Goal: Transaction & Acquisition: Subscribe to service/newsletter

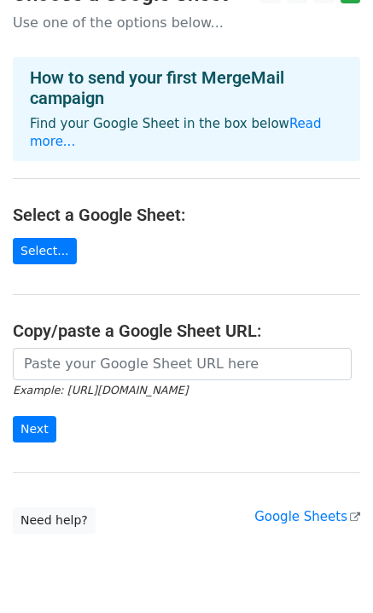
scroll to position [31, 0]
click at [49, 238] on link "Select..." at bounding box center [45, 251] width 64 height 26
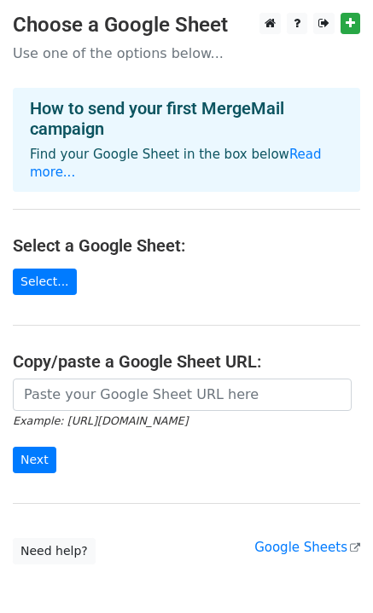
scroll to position [68, 0]
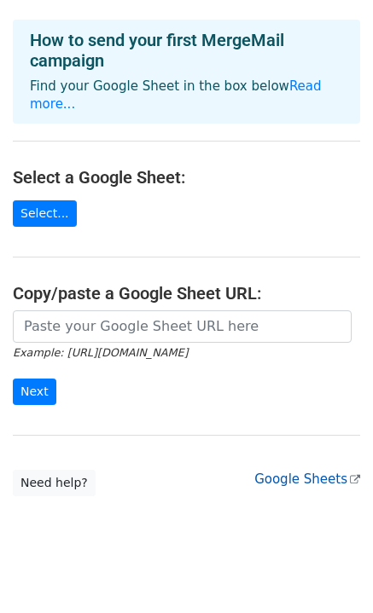
click at [300, 471] on link "Google Sheets" at bounding box center [307, 478] width 106 height 15
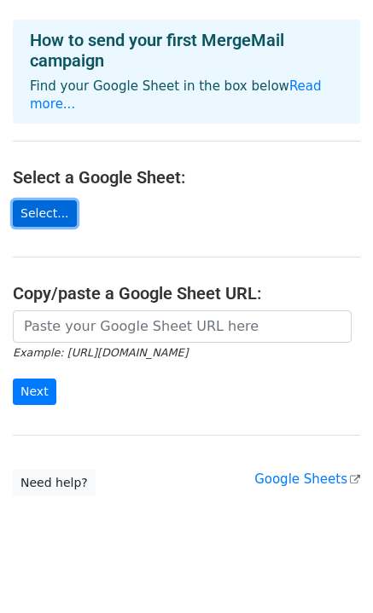
click at [47, 200] on link "Select..." at bounding box center [45, 213] width 64 height 26
click at [127, 190] on main "Choose a Google Sheet Use one of the options below... How to send your first Me…" at bounding box center [186, 221] width 373 height 552
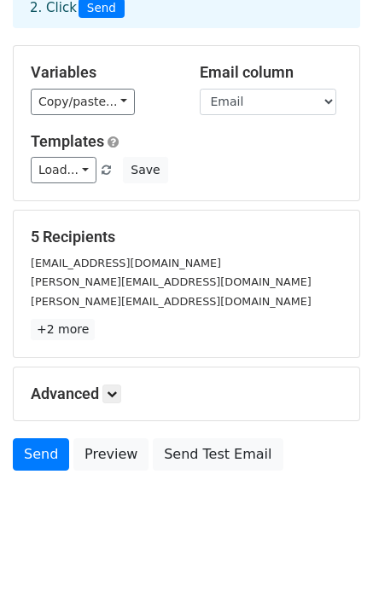
scroll to position [115, 0]
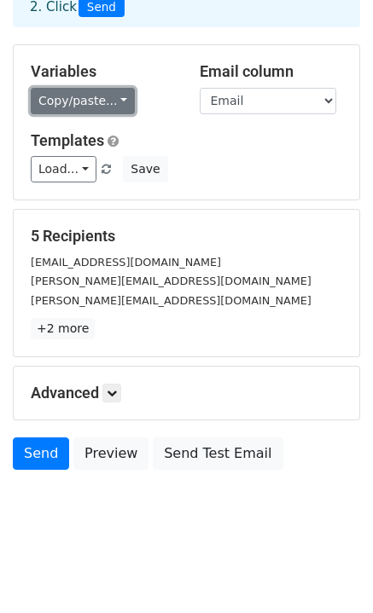
click at [110, 93] on link "Copy/paste..." at bounding box center [83, 101] width 104 height 26
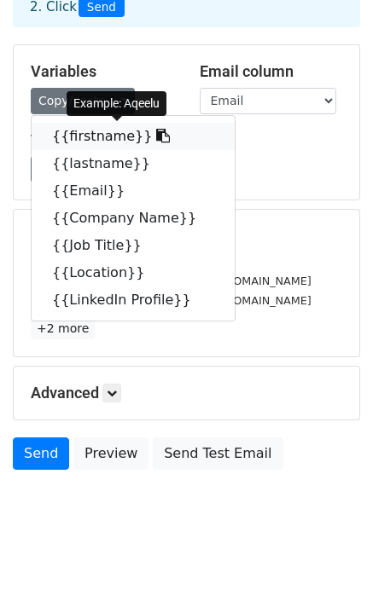
click at [72, 135] on link "{{firstname}}" at bounding box center [133, 136] width 203 height 27
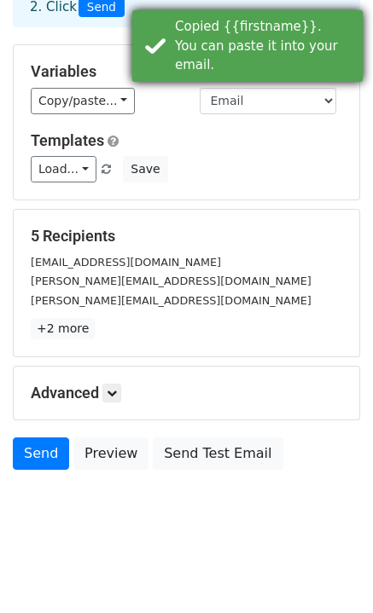
click at [228, 38] on div "Copied {{firstname}}. You can paste it into your email." at bounding box center [265, 46] width 181 height 58
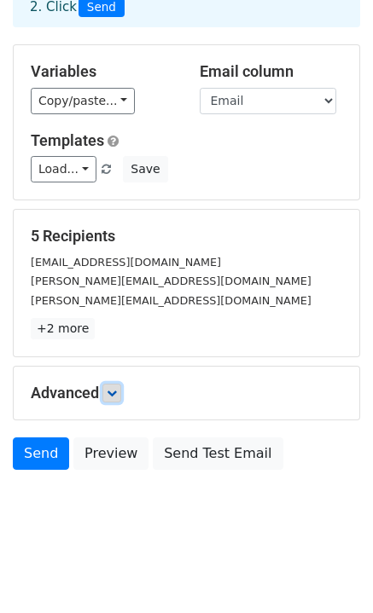
click at [113, 389] on icon at bounding box center [112, 393] width 10 height 10
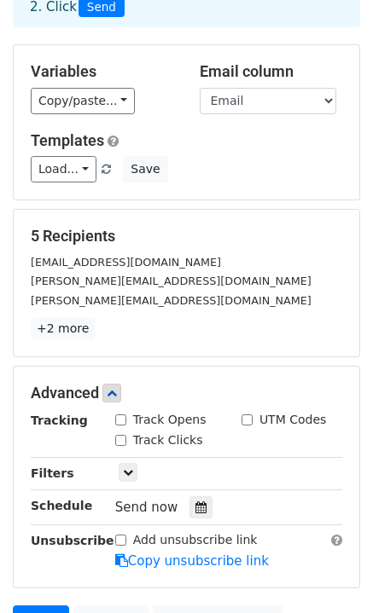
click at [120, 419] on input "Track Opens" at bounding box center [120, 419] width 11 height 11
checkbox input "true"
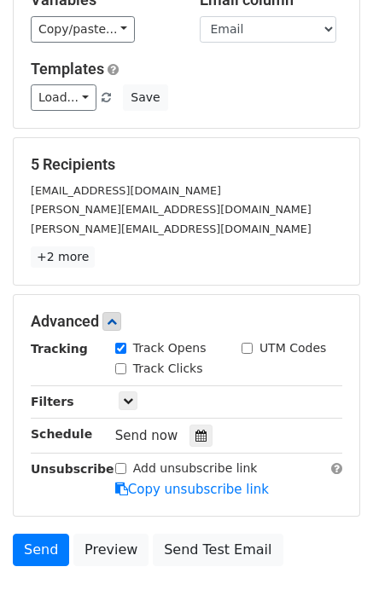
scroll to position [251, 0]
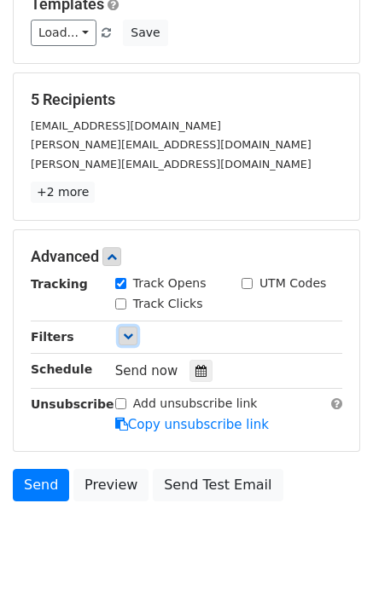
click at [128, 335] on icon at bounding box center [128, 336] width 10 height 10
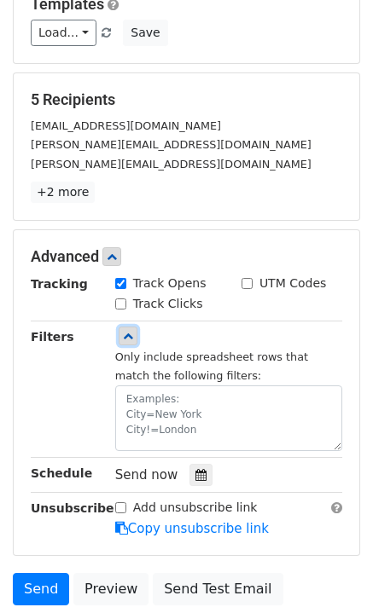
click at [124, 328] on link at bounding box center [127, 335] width 19 height 19
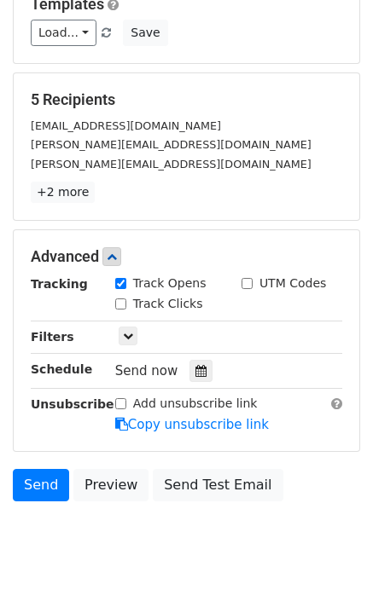
click at [120, 400] on input "Add unsubscribe link" at bounding box center [120, 403] width 11 height 11
checkbox input "false"
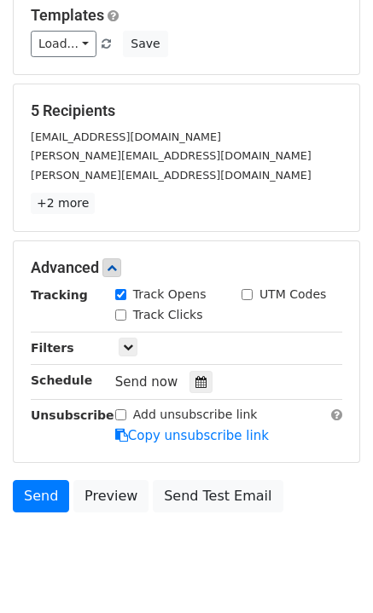
scroll to position [239, 0]
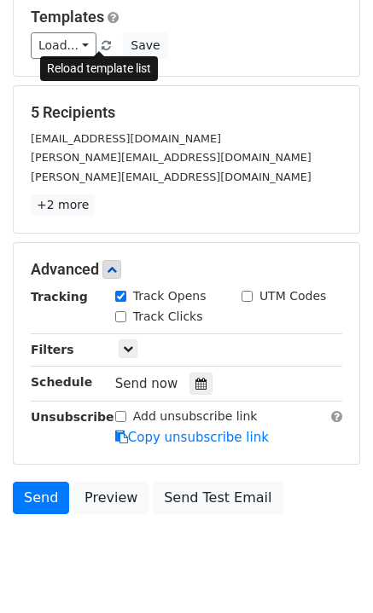
click at [101, 49] on span at bounding box center [105, 46] width 9 height 11
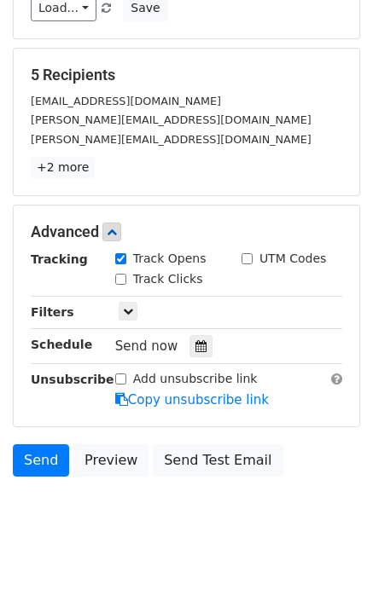
scroll to position [280, 0]
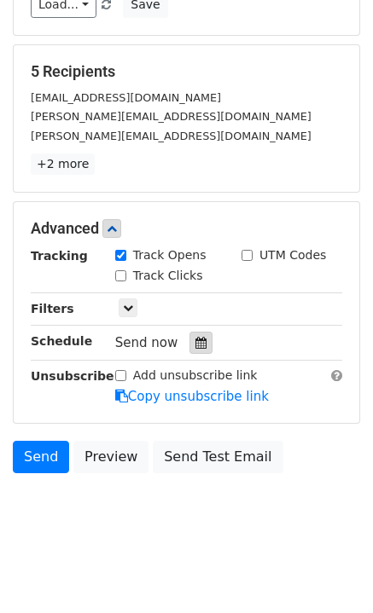
click at [195, 340] on icon at bounding box center [200, 343] width 11 height 12
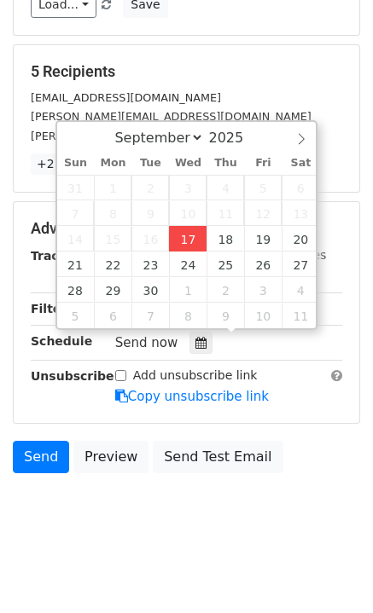
type input "2025-09-17 18:39"
type input "06"
type input "39"
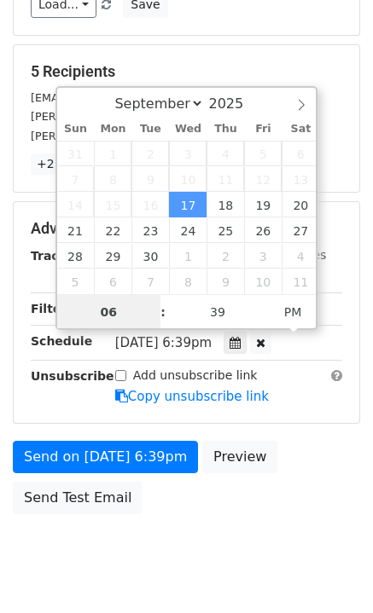
scroll to position [0, 0]
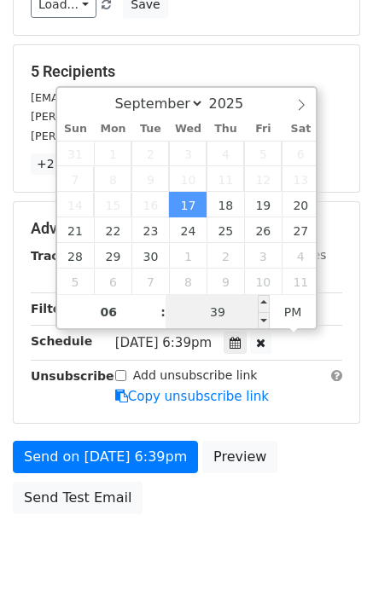
click at [228, 308] on input "39" at bounding box center [217, 312] width 104 height 34
type input "2025-09-17 18:44"
type input "44"
type input "2025-09-17 18:49"
type input "49"
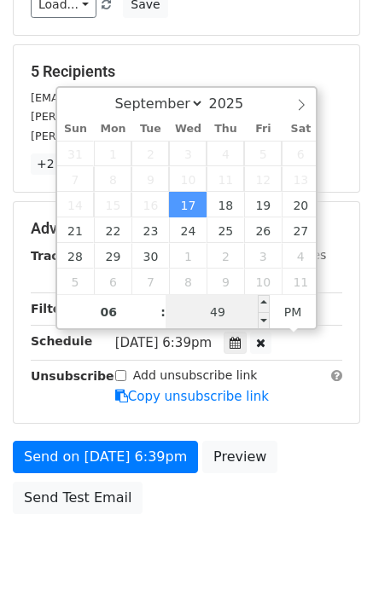
type input "2025-09-17 18:54"
type input "54"
type input "2025-09-17 18:59"
type input "59"
type input "2025-09-17 18:54"
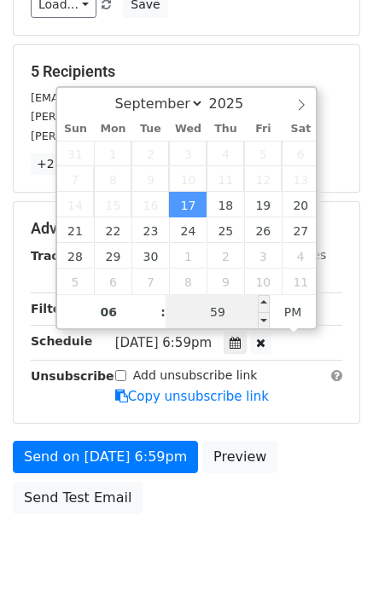
type input "54"
type input "2025-09-17 18:49"
type input "49"
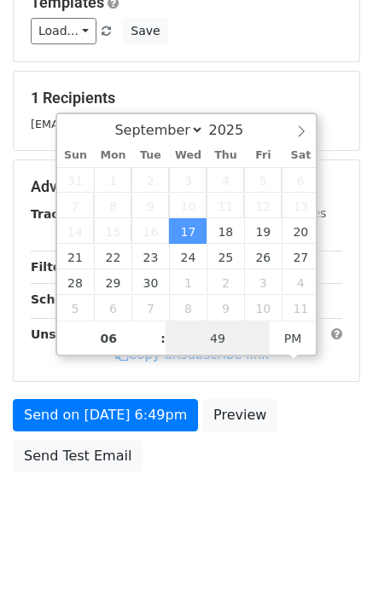
type input "2025-09-17 18:44"
type input "44"
type input "2025-09-17 18:39"
type input "39"
type input "2025-09-17 18:44"
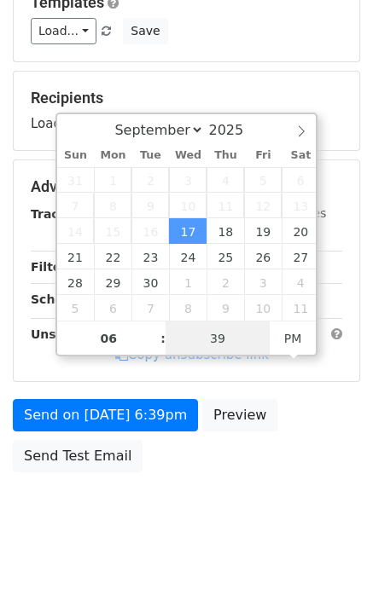
type input "44"
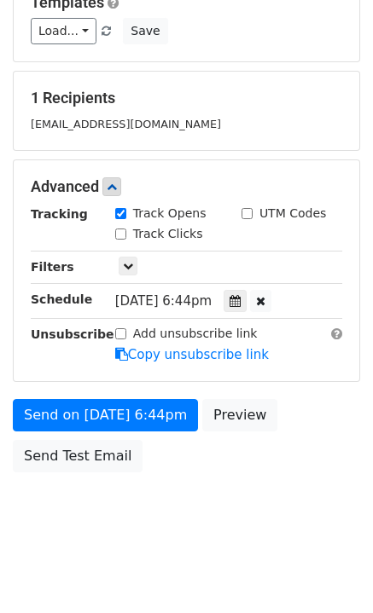
click at [176, 496] on body "New Campaign Daily emails left: 50 Google Sheet: Prospects - consultants 1. Wri…" at bounding box center [186, 154] width 373 height 789
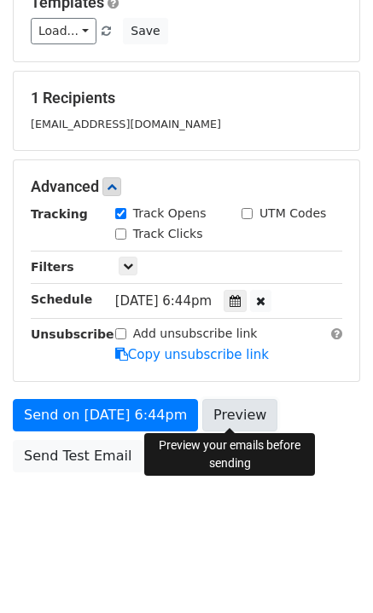
click at [210, 407] on link "Preview" at bounding box center [239, 415] width 75 height 32
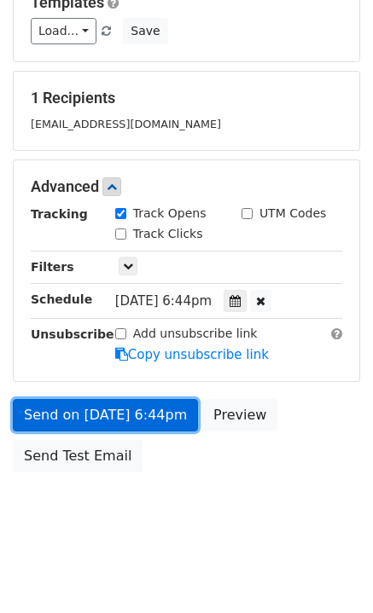
click at [102, 411] on link "Send on Sep 17 at 6:44pm" at bounding box center [105, 415] width 185 height 32
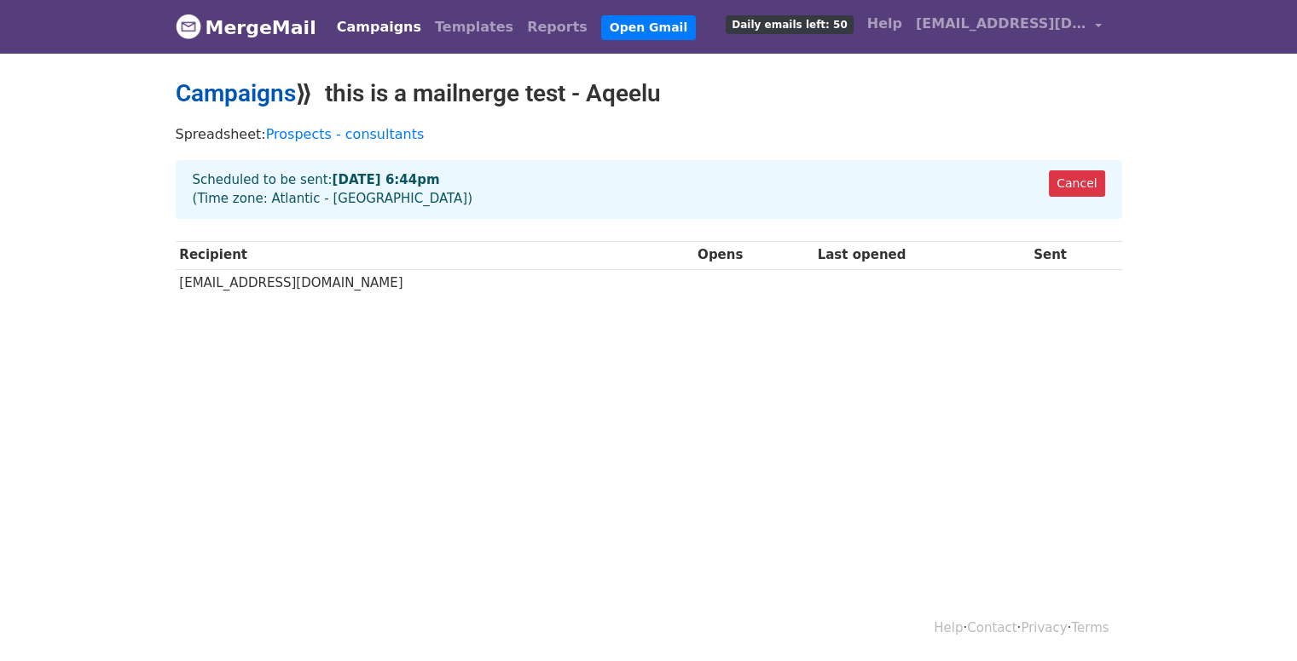
click at [259, 100] on link "Campaigns" at bounding box center [236, 93] width 120 height 28
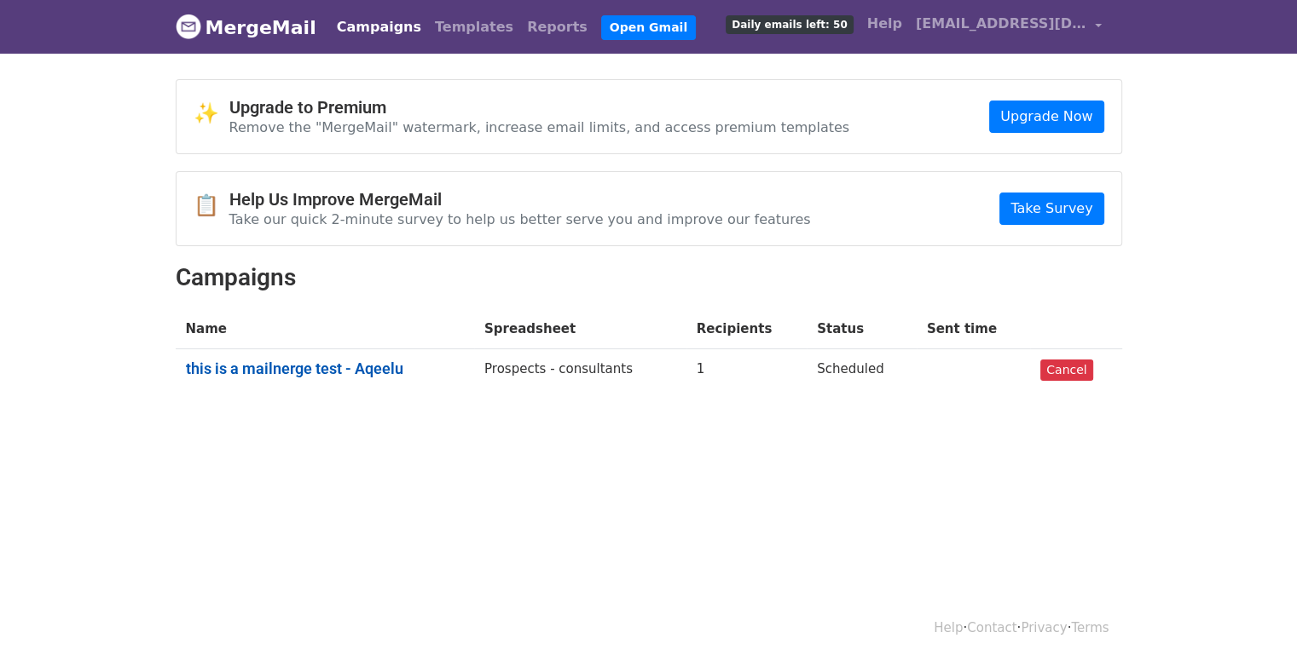
click at [344, 364] on link "this is a mailnerge test - Aqeelu" at bounding box center [325, 369] width 278 height 19
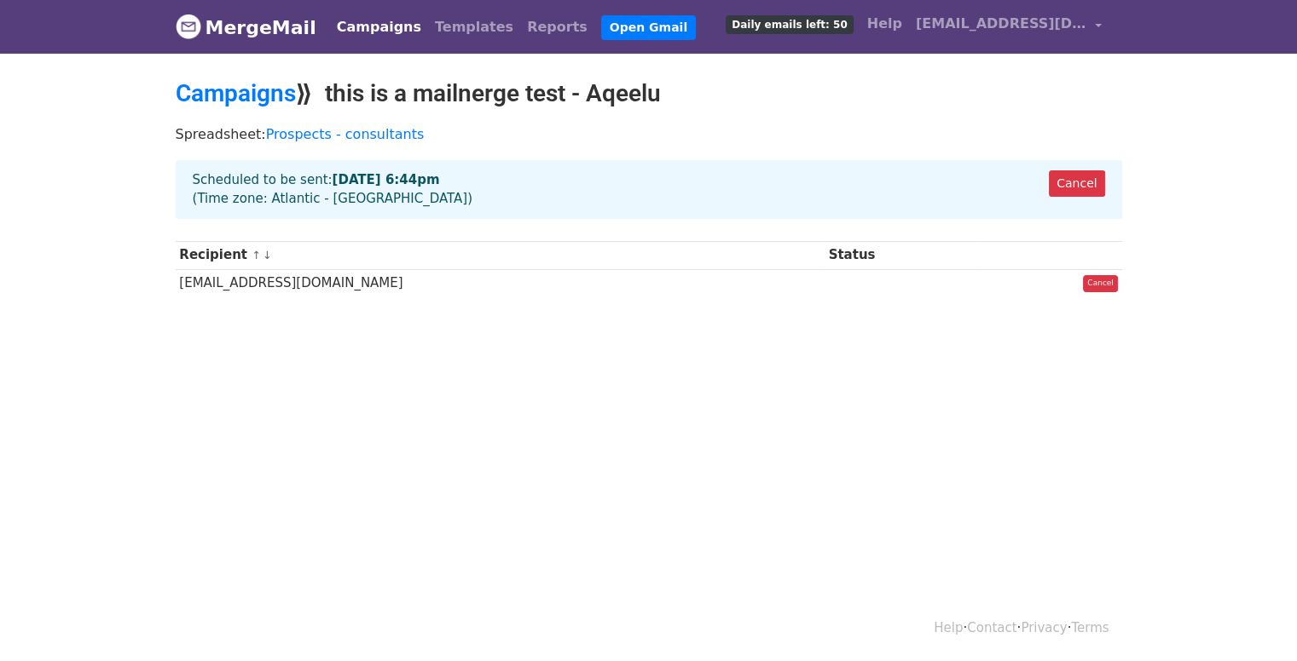
click at [354, 25] on link "Campaigns" at bounding box center [379, 27] width 98 height 34
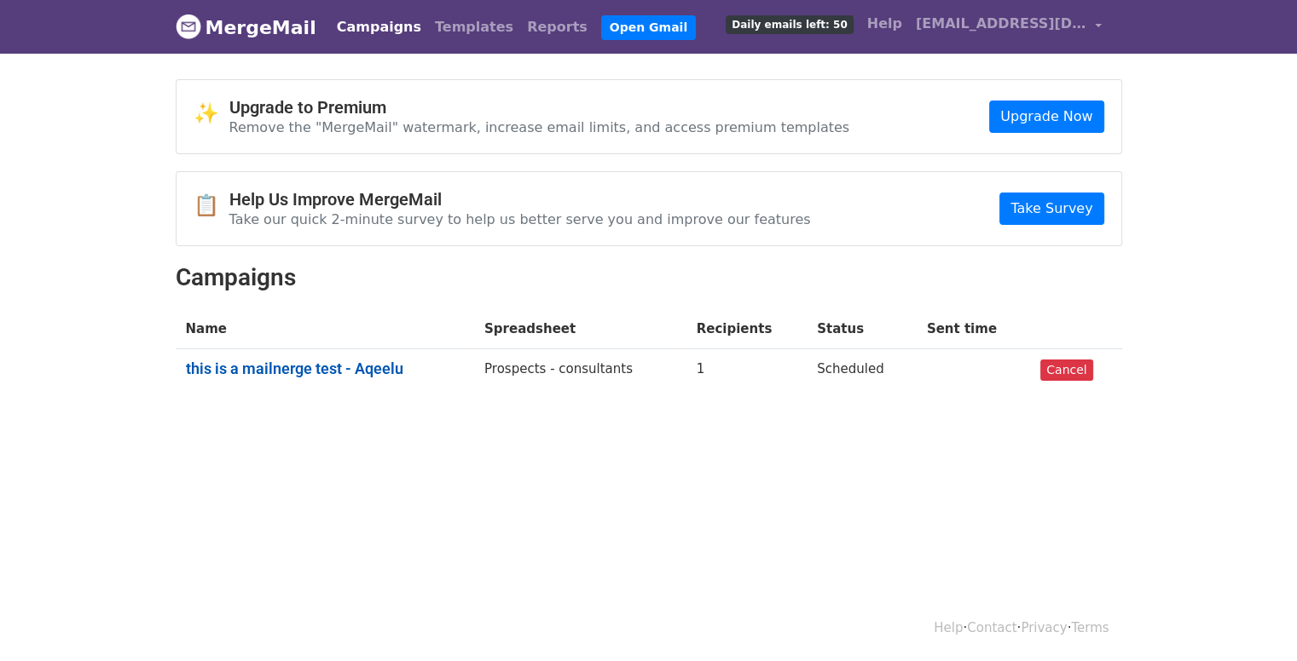
click at [328, 361] on link "this is a mailnerge test - Aqeelu" at bounding box center [325, 369] width 278 height 19
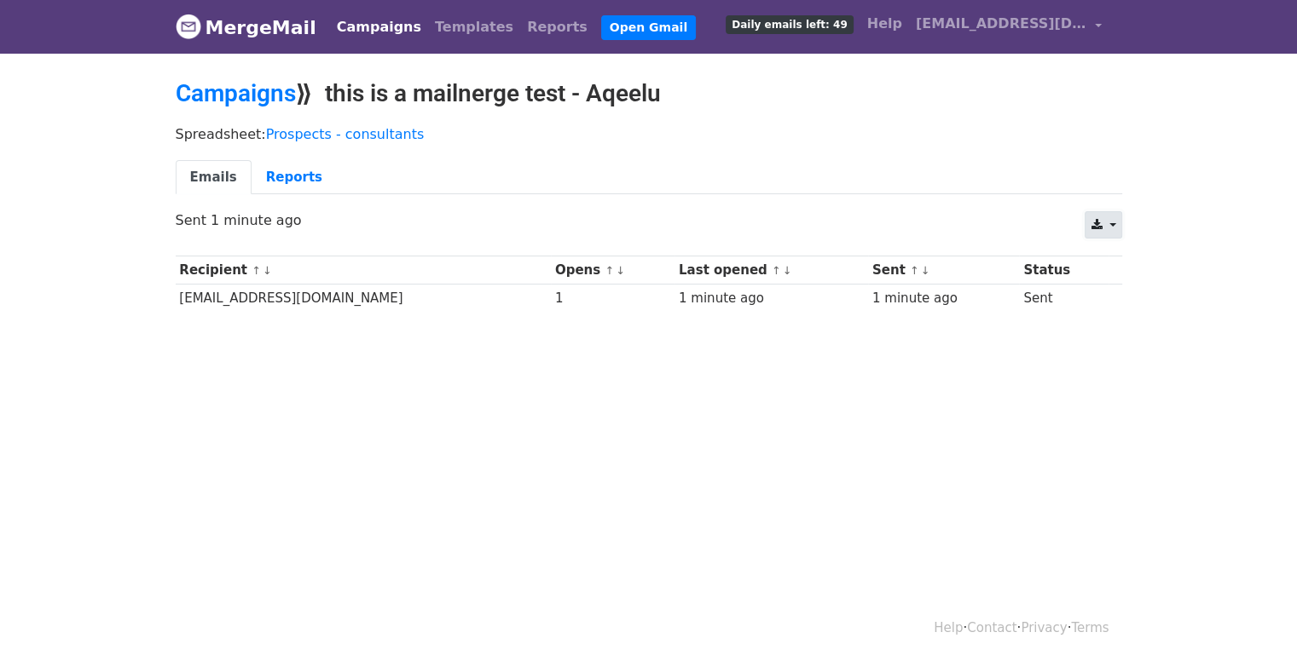
click at [1115, 226] on link at bounding box center [1102, 224] width 37 height 27
click at [1009, 534] on html "MergeMail Campaigns Templates Reports Open Gmail Daily emails left: 49 Help aqe…" at bounding box center [648, 330] width 1297 height 661
click at [263, 90] on link "Campaigns" at bounding box center [236, 93] width 120 height 28
